Goal: Find specific page/section: Find specific page/section

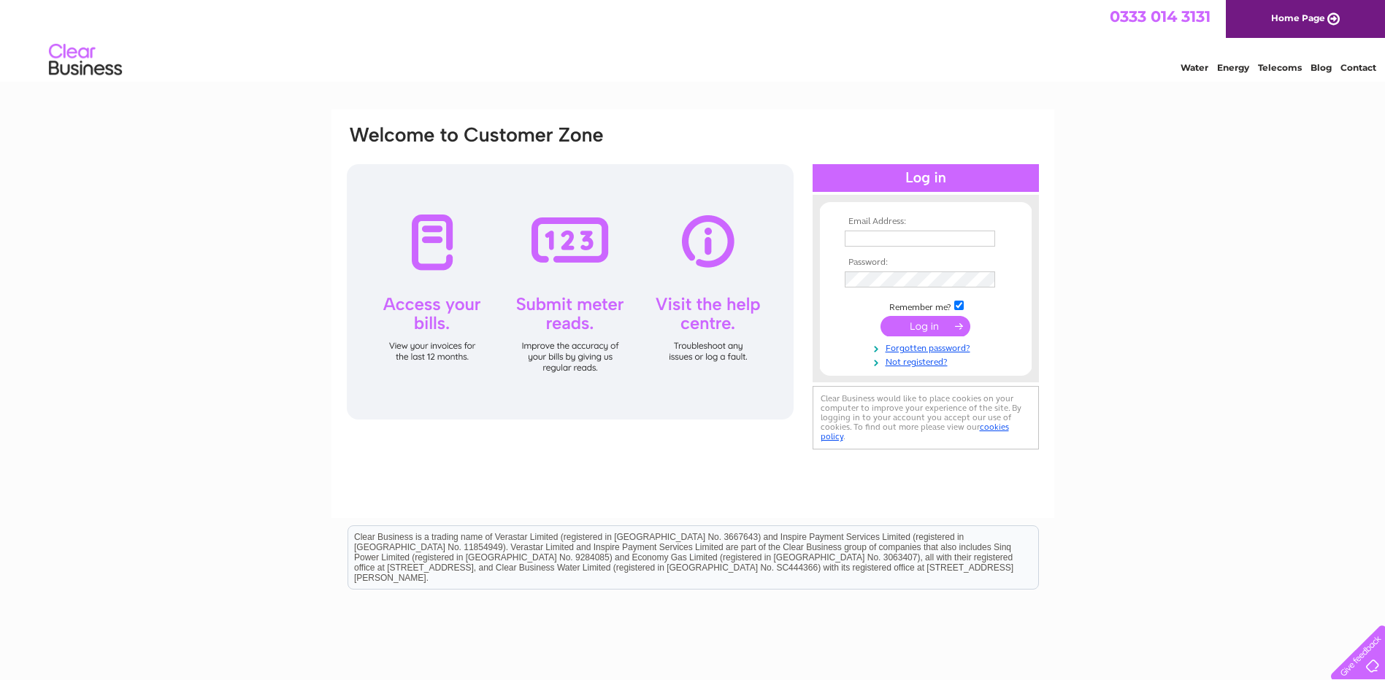
type input "[PERSON_NAME][EMAIL_ADDRESS][DOMAIN_NAME]"
click at [923, 323] on input "submit" at bounding box center [925, 326] width 90 height 20
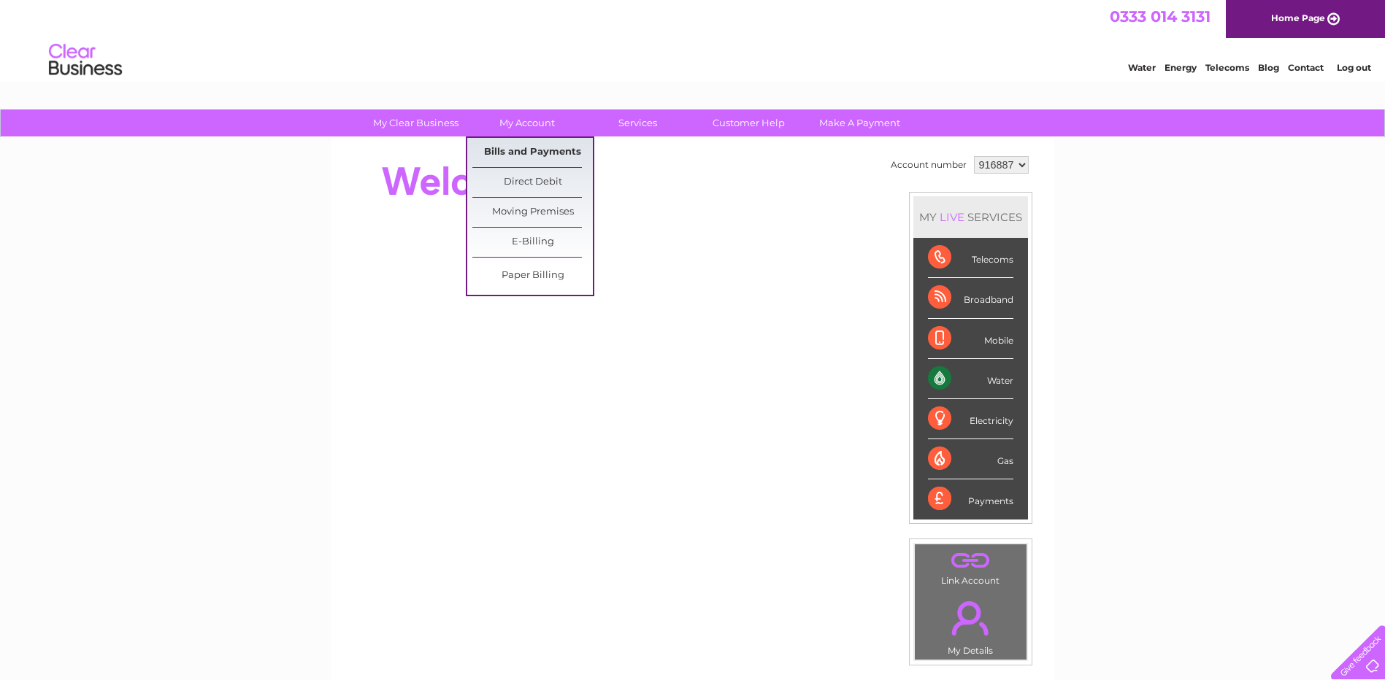
click at [532, 146] on link "Bills and Payments" at bounding box center [532, 152] width 120 height 29
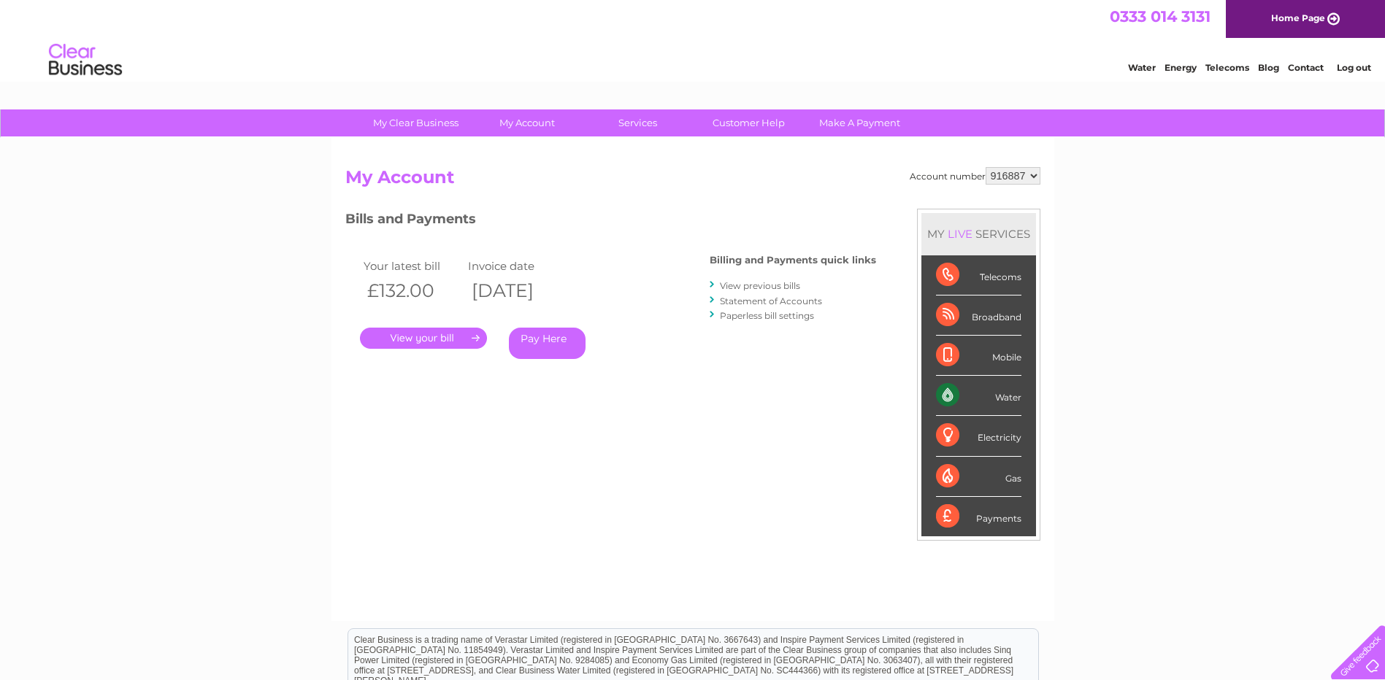
click at [440, 332] on link "." at bounding box center [423, 338] width 127 height 21
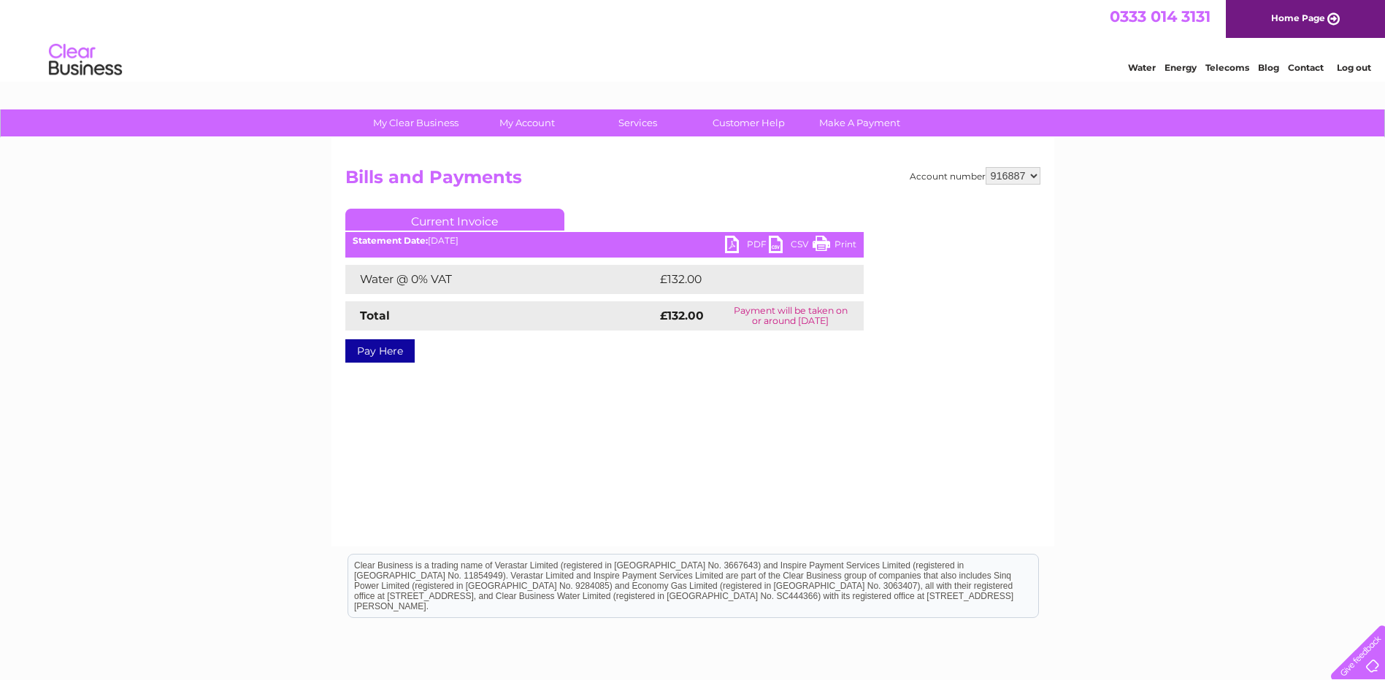
click at [730, 246] on link "PDF" at bounding box center [747, 246] width 44 height 21
